Goal: Task Accomplishment & Management: Complete application form

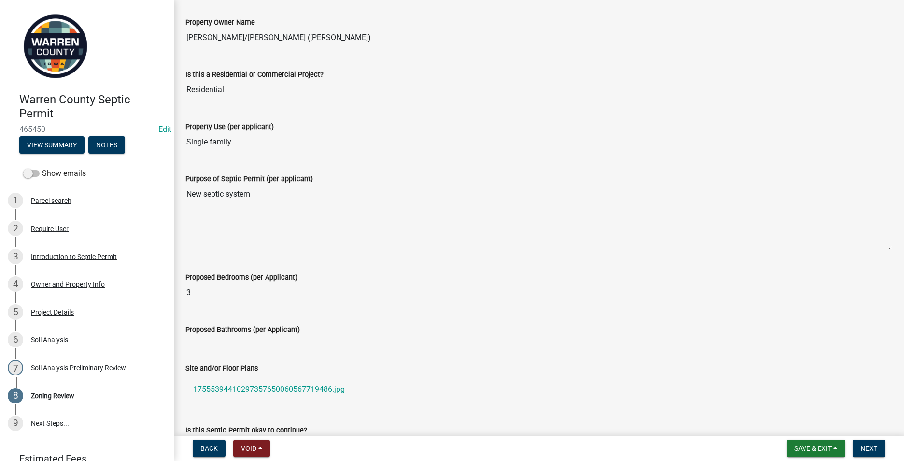
scroll to position [145, 0]
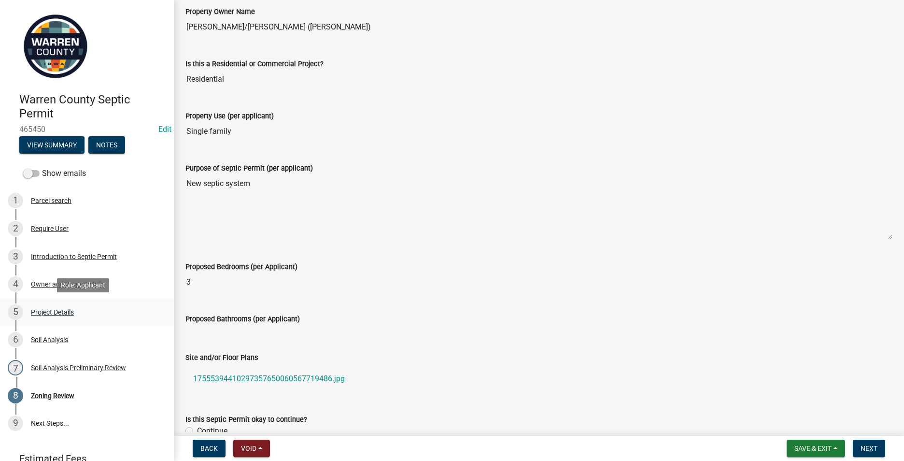
click at [57, 313] on div "Project Details" at bounding box center [52, 312] width 43 height 7
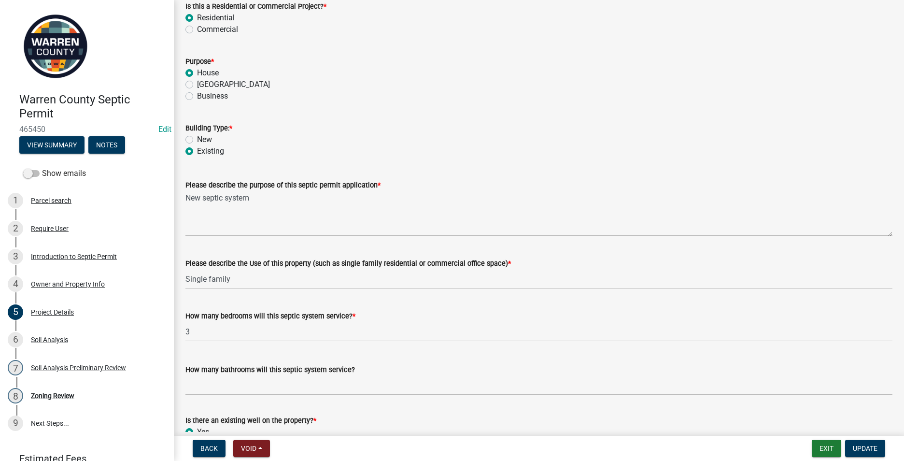
scroll to position [0, 0]
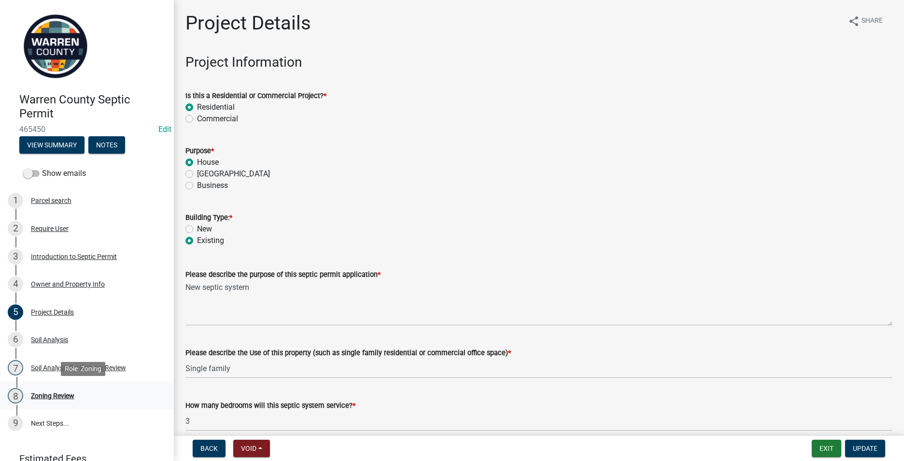
click at [66, 396] on div "Zoning Review" at bounding box center [52, 395] width 43 height 7
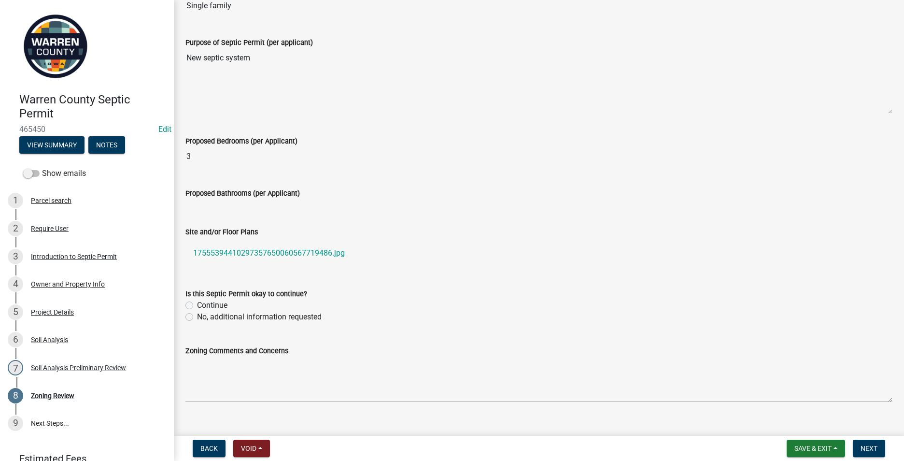
scroll to position [286, 0]
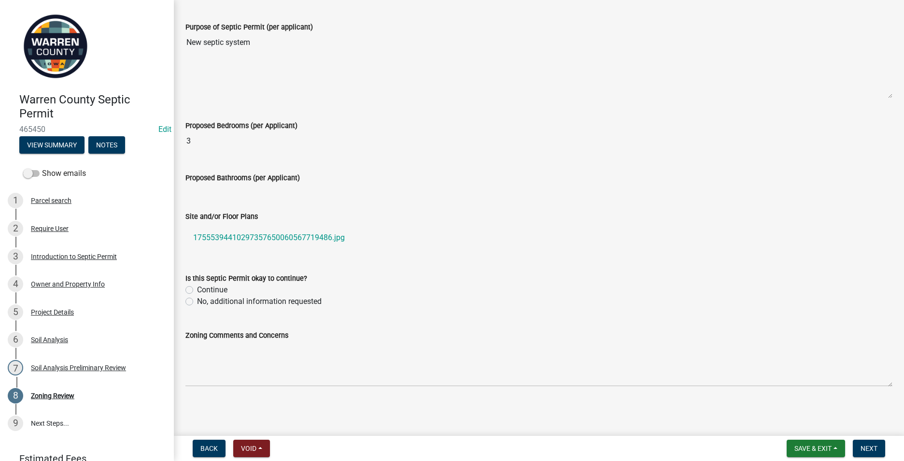
click at [197, 292] on label "Continue" at bounding box center [212, 290] width 30 height 12
click at [197, 290] on input "Continue" at bounding box center [200, 287] width 6 height 6
radio input "true"
click at [863, 451] on span "Next" at bounding box center [869, 448] width 17 height 8
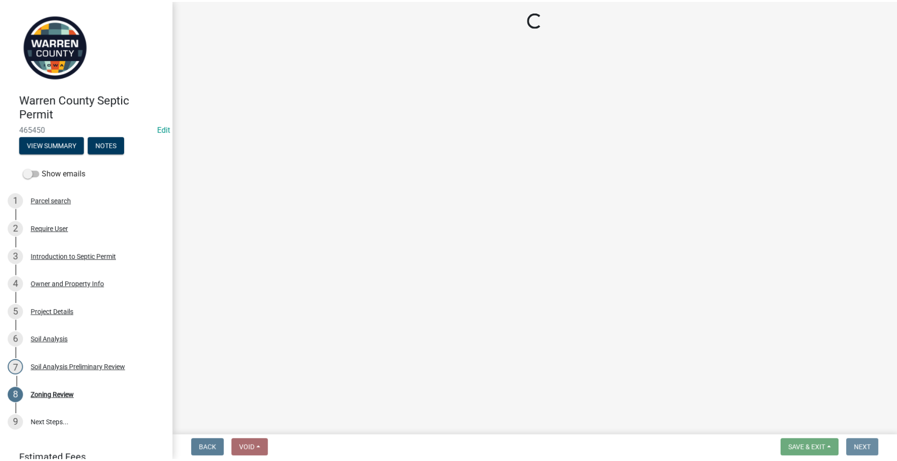
scroll to position [0, 0]
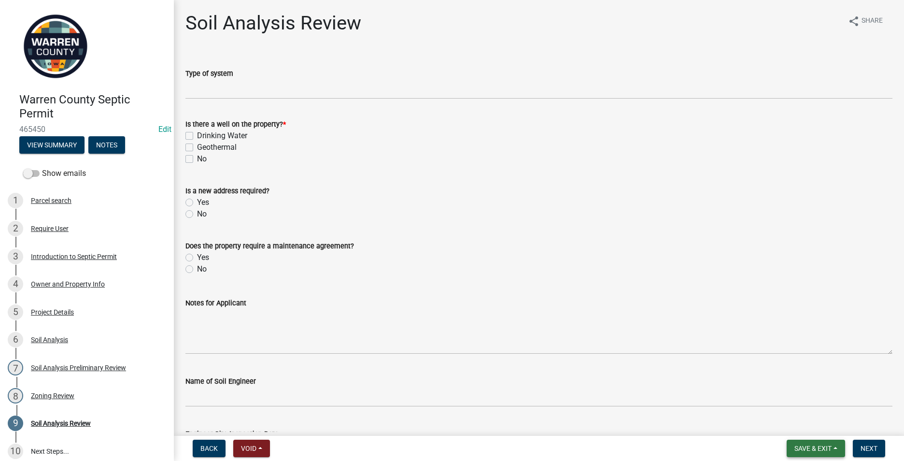
click at [797, 446] on span "Save & Exit" at bounding box center [813, 448] width 37 height 8
click at [787, 420] on button "Save & Exit" at bounding box center [806, 423] width 77 height 23
